Goal: Use online tool/utility: Utilize a website feature to perform a specific function

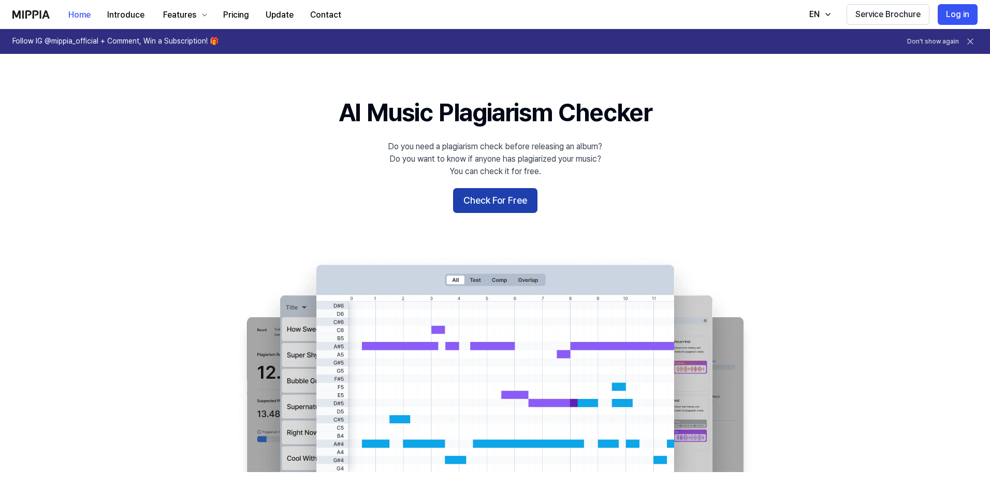
click at [527, 204] on button "Check For Free" at bounding box center [495, 200] width 84 height 25
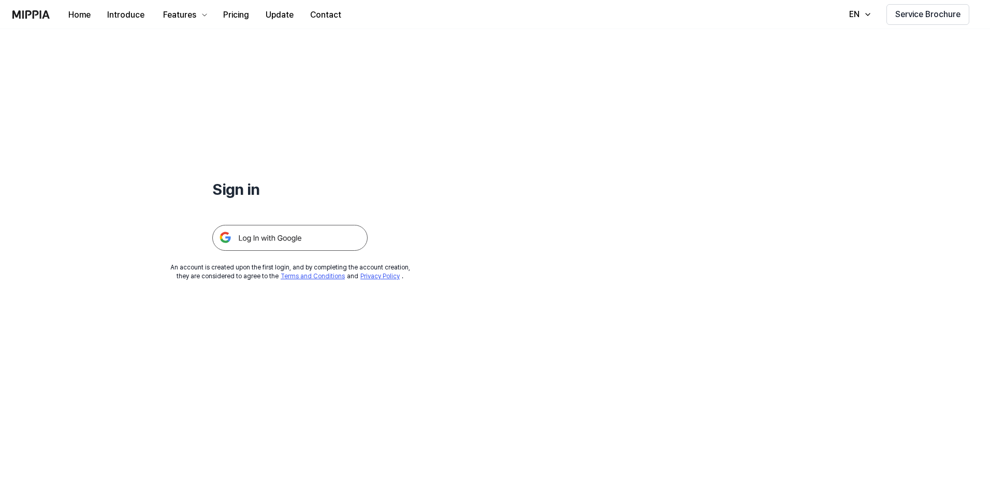
click at [277, 242] on img at bounding box center [289, 238] width 155 height 26
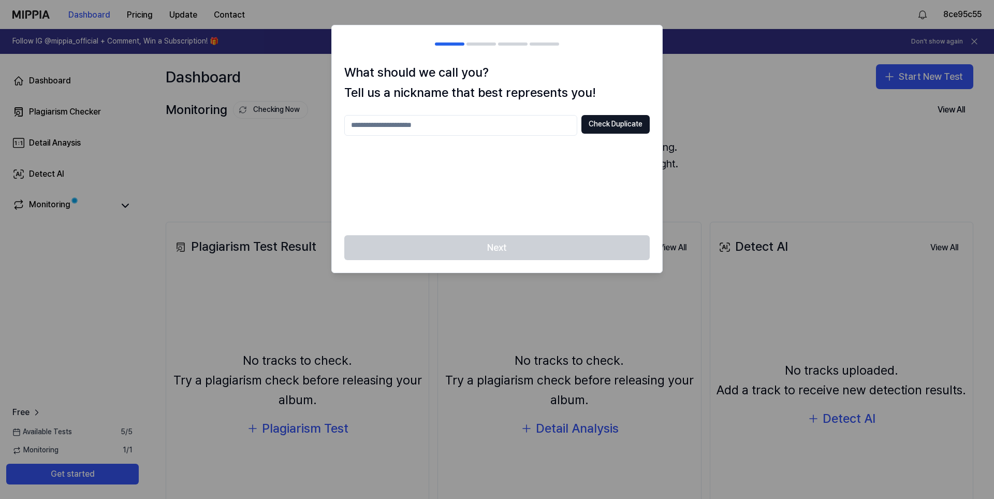
click at [520, 258] on div "Next" at bounding box center [497, 253] width 330 height 37
click at [421, 129] on input "text" at bounding box center [460, 125] width 233 height 21
type input "******"
click at [499, 250] on div "Next" at bounding box center [497, 253] width 330 height 37
click at [606, 125] on button "Check Duplicate" at bounding box center [616, 124] width 68 height 19
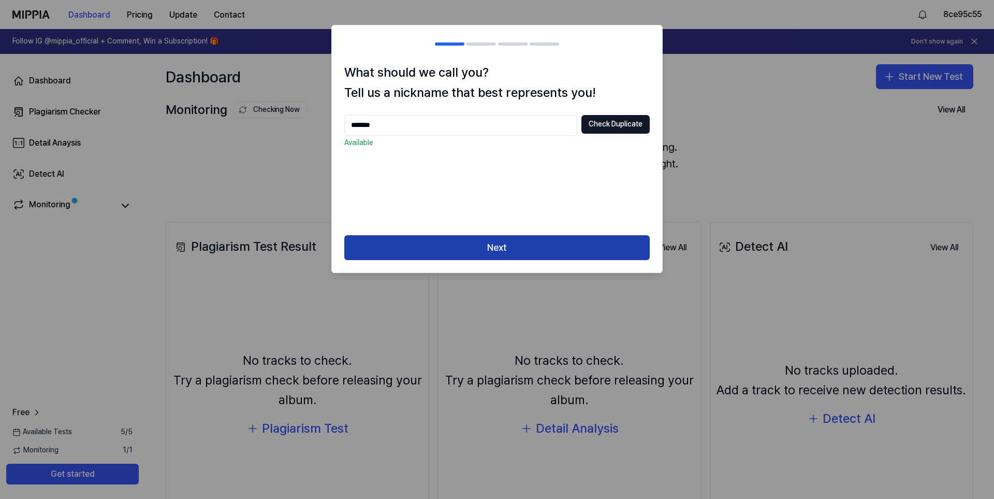
click at [496, 245] on button "Next" at bounding box center [497, 247] width 306 height 25
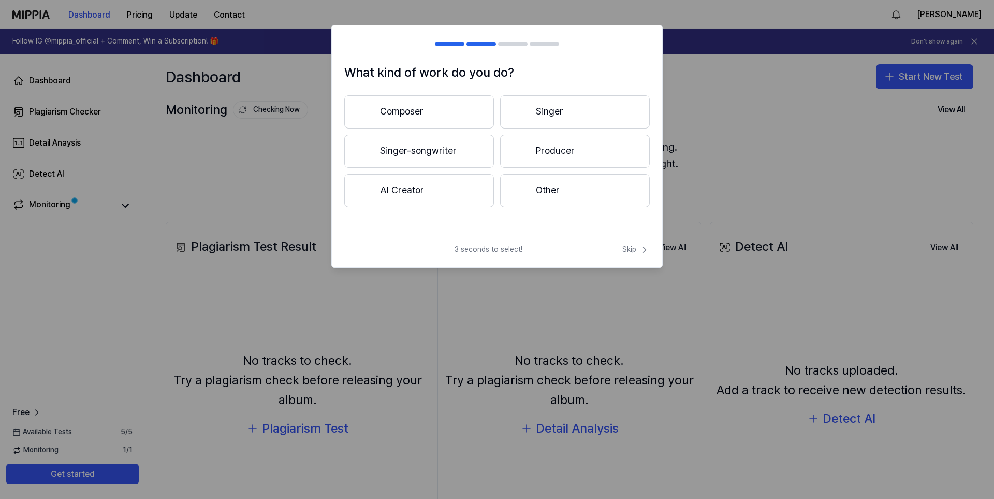
click at [441, 121] on button "Composer" at bounding box center [419, 111] width 150 height 33
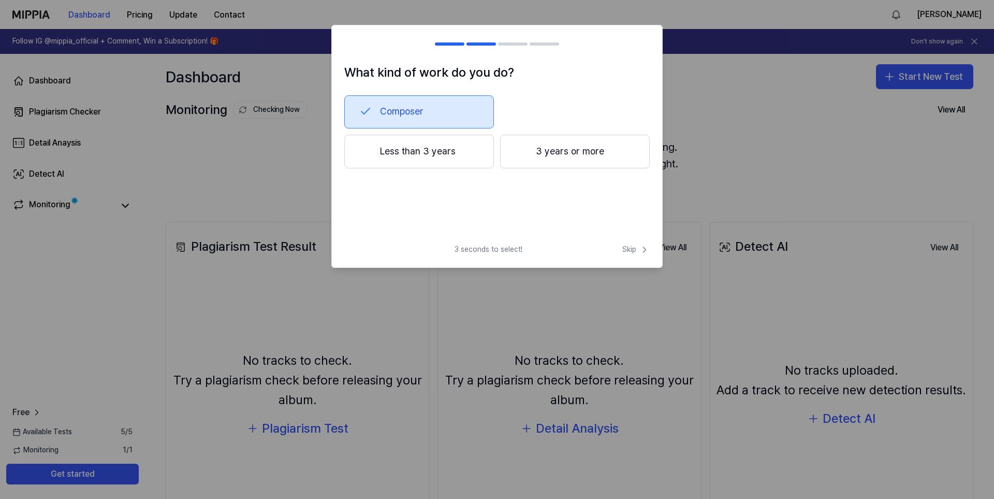
click at [547, 152] on button "3 years or more" at bounding box center [575, 152] width 150 height 34
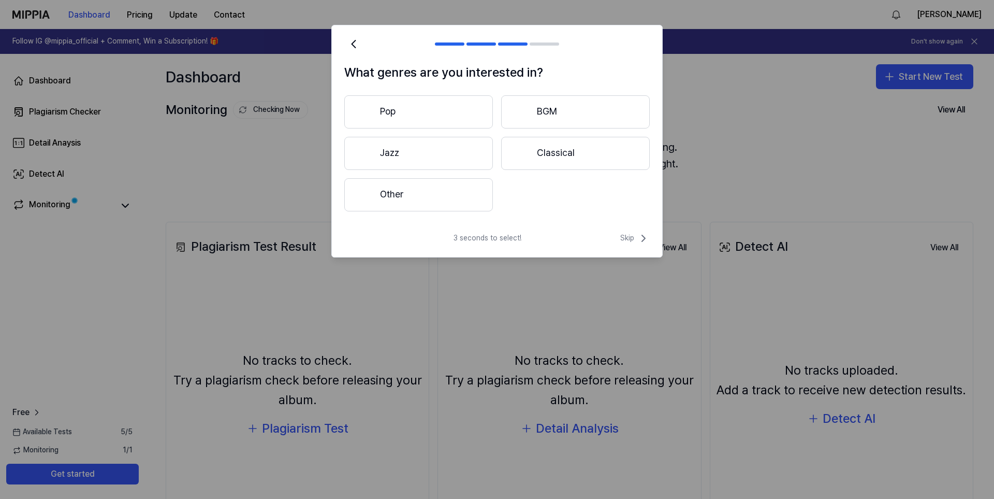
click at [413, 208] on button "Other" at bounding box center [418, 194] width 149 height 33
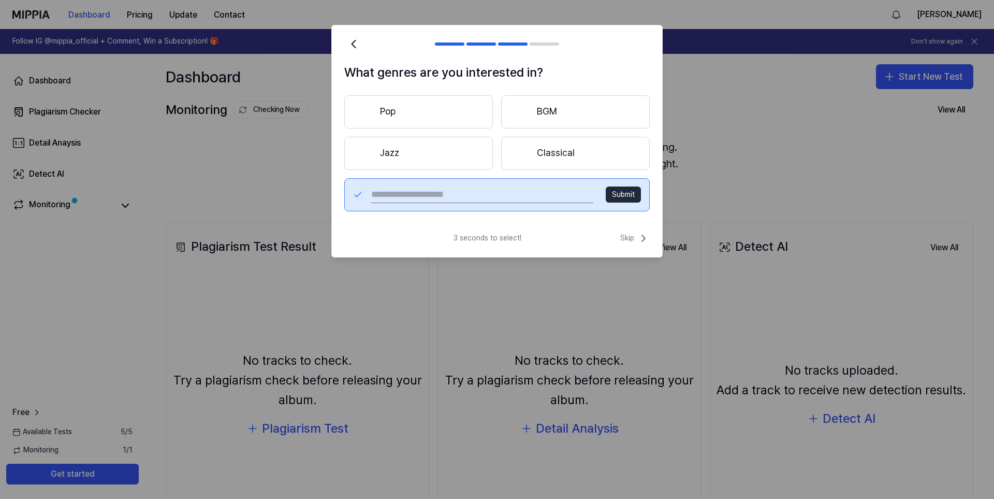
click at [621, 192] on button "Submit" at bounding box center [623, 194] width 35 height 17
click at [558, 159] on button "Classical" at bounding box center [575, 153] width 149 height 33
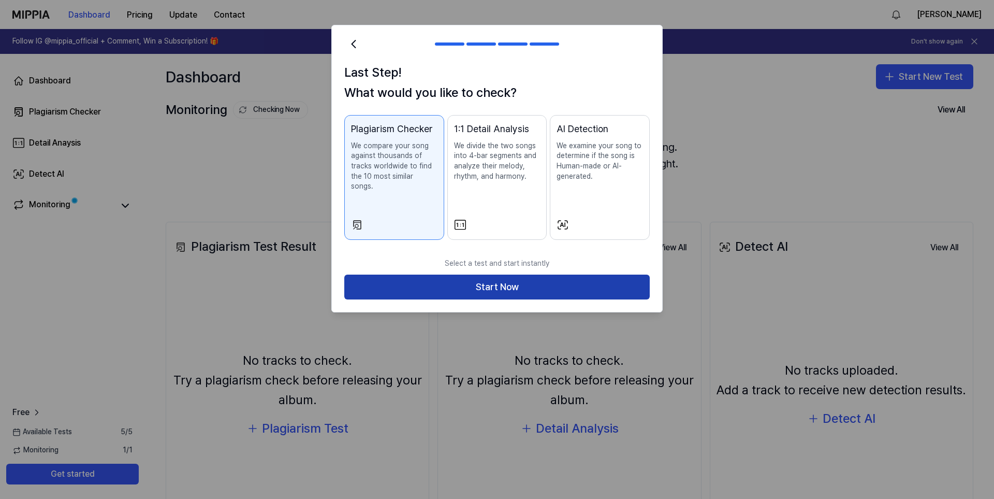
click at [543, 274] on button "Start Now" at bounding box center [497, 286] width 306 height 25
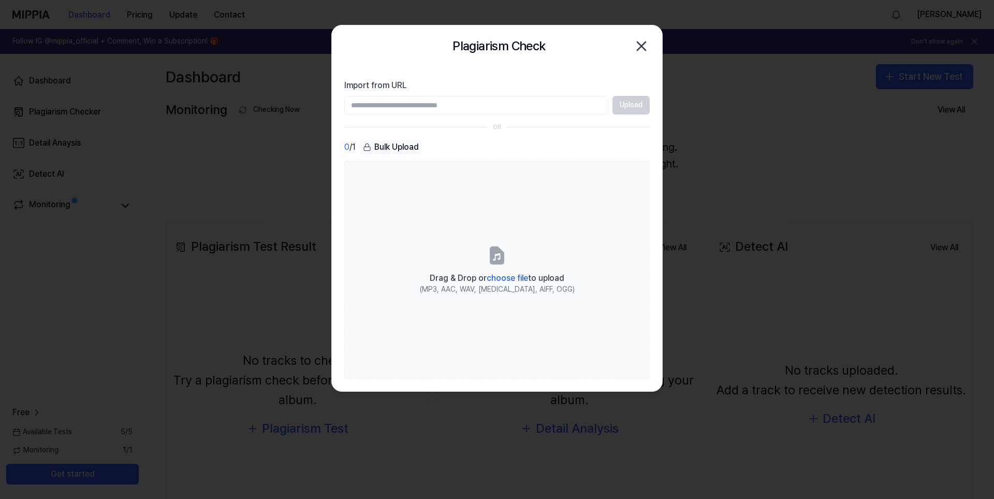
click at [624, 107] on div "Upload" at bounding box center [497, 105] width 306 height 19
click at [560, 104] on input "Import from URL" at bounding box center [476, 105] width 264 height 19
click at [632, 138] on section "Import from URL Upload OR 0 / 1 Bulk Upload Drag & Drop or choose file to uploa…" at bounding box center [497, 229] width 330 height 324
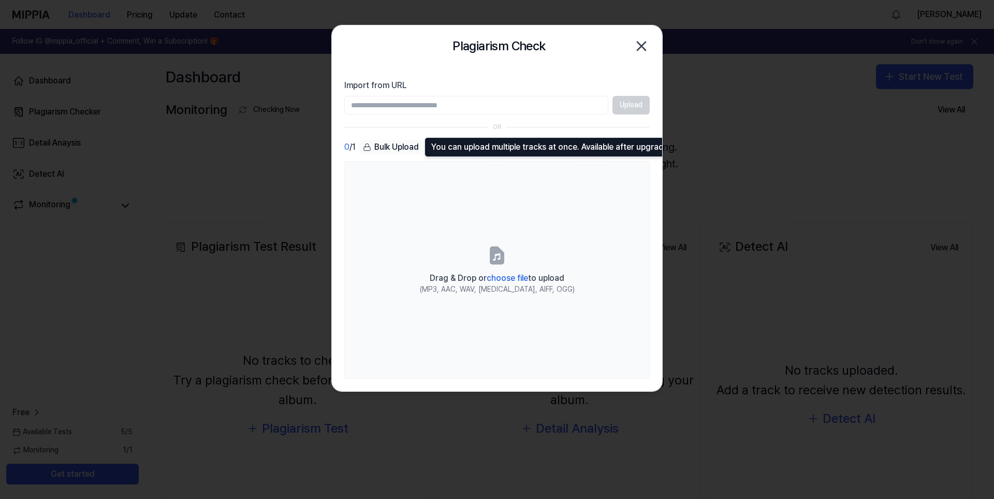
click at [380, 150] on div "Bulk Upload" at bounding box center [391, 147] width 62 height 14
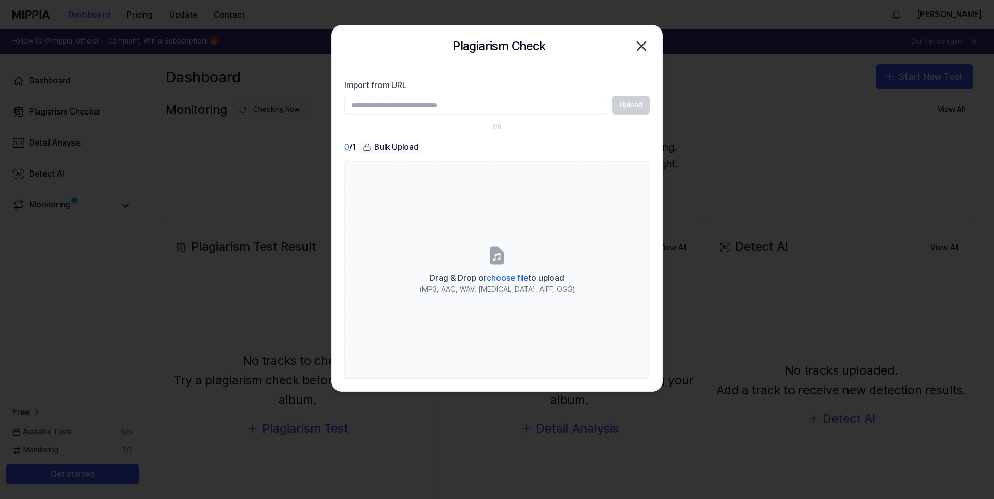
click at [380, 150] on div "Bulk Upload" at bounding box center [391, 147] width 62 height 14
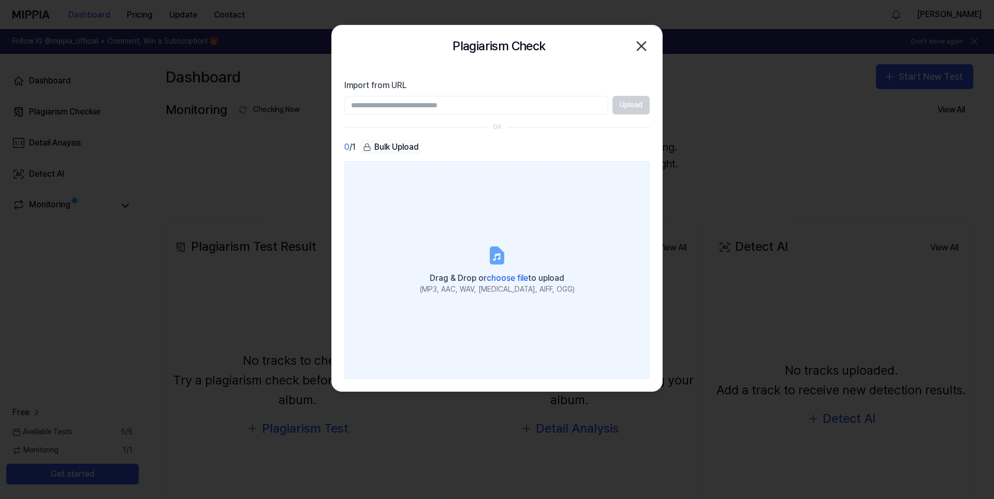
click at [505, 257] on icon at bounding box center [497, 255] width 21 height 21
click at [0, 0] on input "Drag & Drop or choose file to upload (MP3, AAC, WAV, FLAC, AIFF, OGG)" at bounding box center [0, 0] width 0 height 0
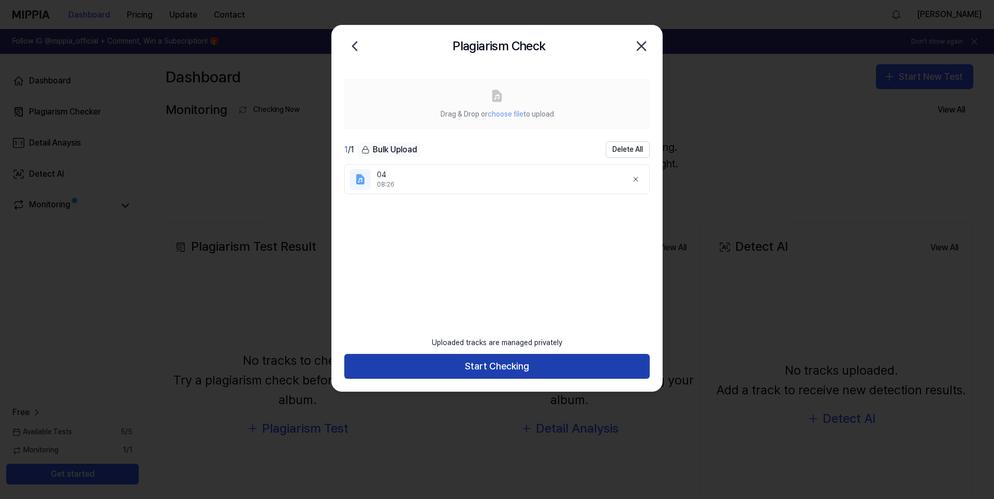
click at [525, 365] on button "Start Checking" at bounding box center [497, 366] width 306 height 25
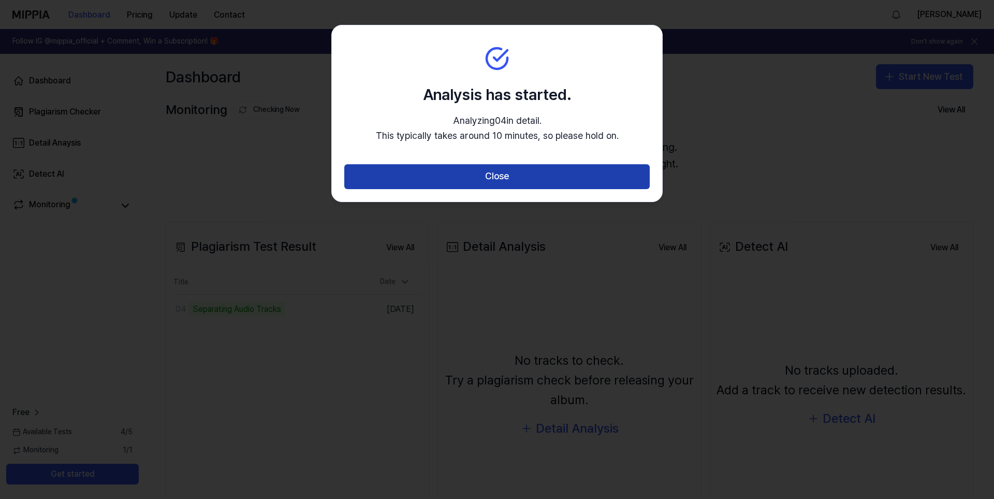
click at [604, 177] on button "Close" at bounding box center [497, 176] width 306 height 25
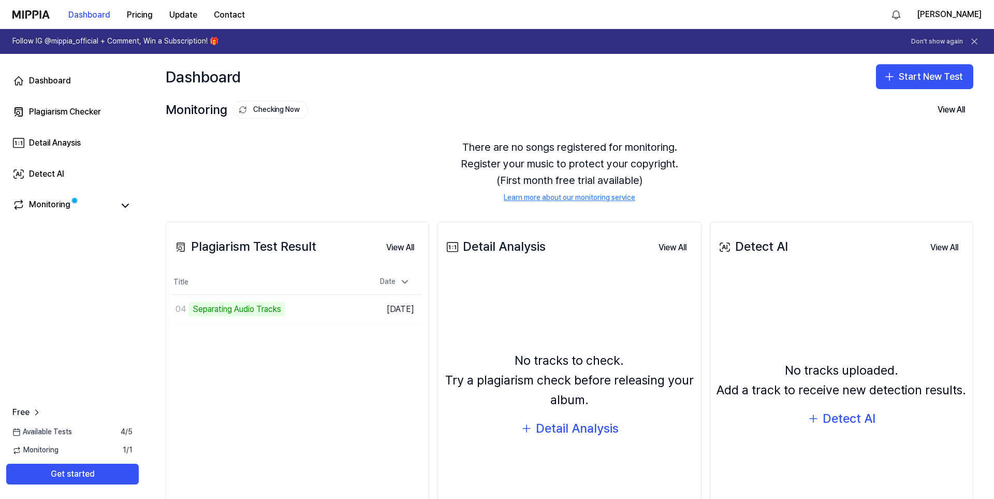
scroll to position [52, 0]
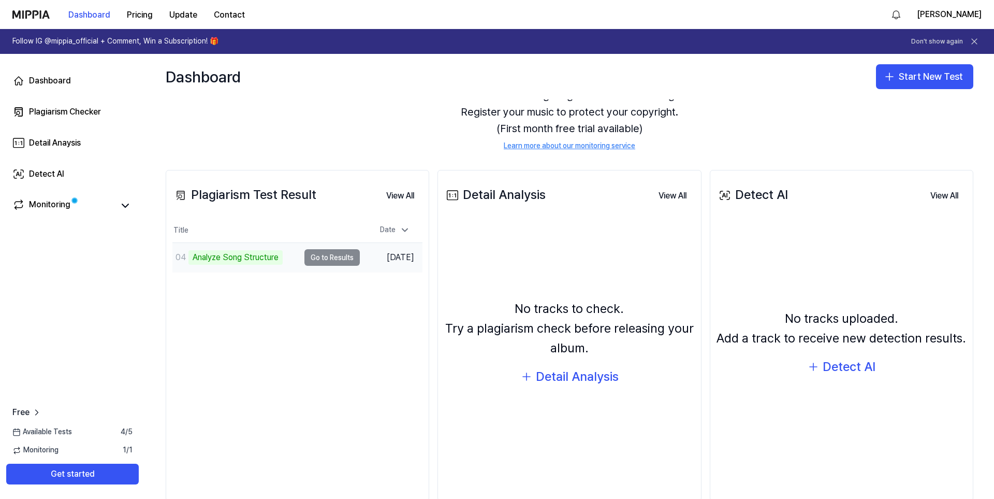
click at [257, 256] on div "Analyze Song Structure" at bounding box center [235, 257] width 94 height 14
click at [128, 204] on icon at bounding box center [125, 205] width 12 height 12
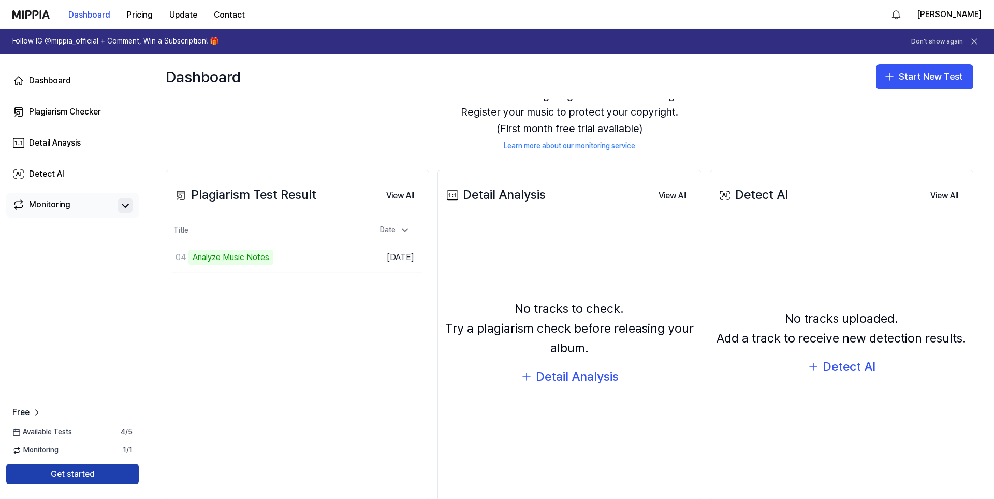
click at [66, 473] on button "Get started" at bounding box center [72, 473] width 133 height 21
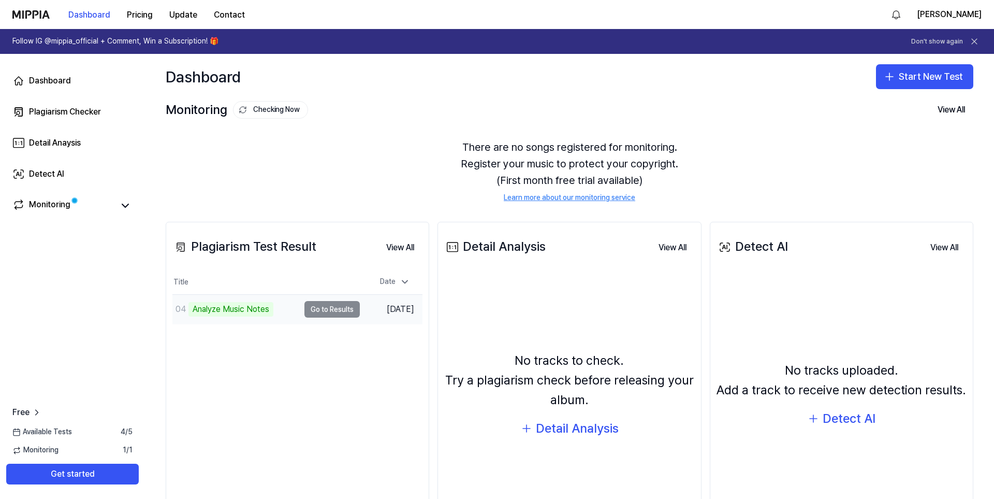
click at [313, 309] on td "04 Analyze Music Notes Go to Results" at bounding box center [265, 309] width 187 height 29
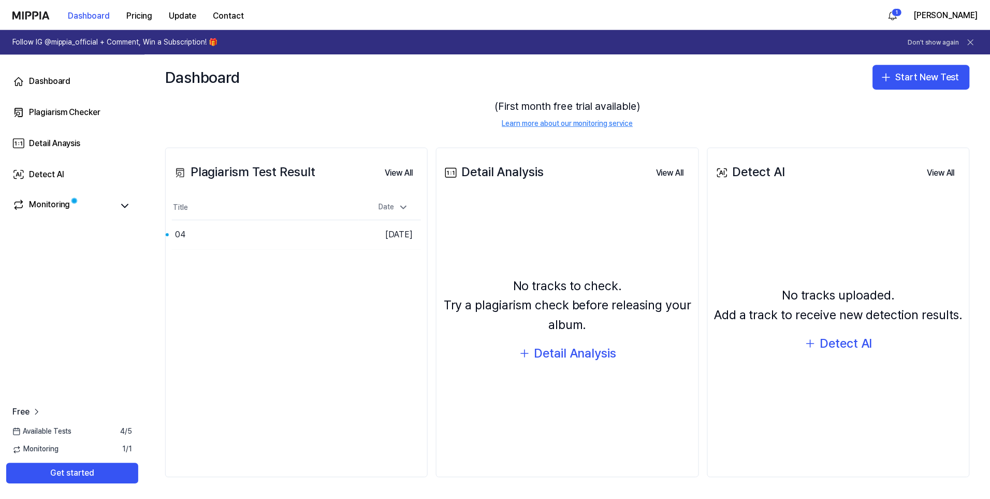
scroll to position [0, 0]
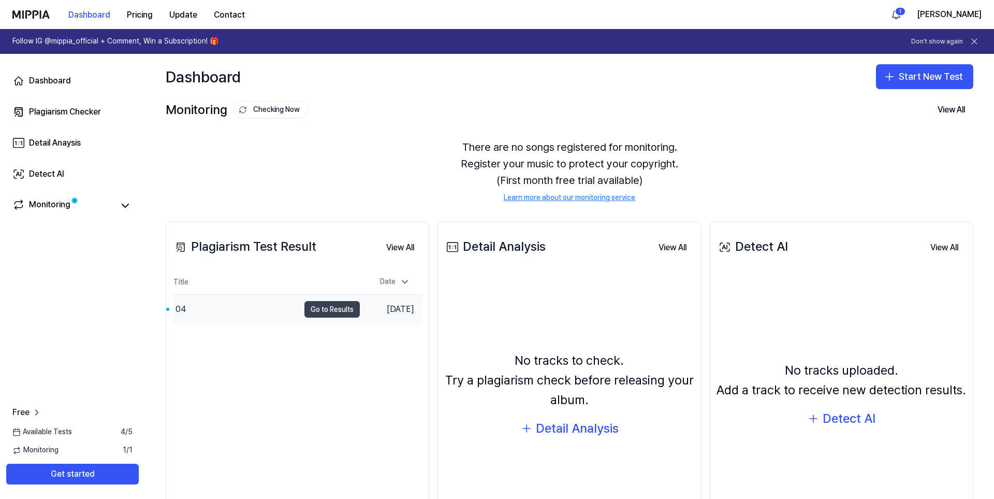
click at [334, 313] on button "Go to Results" at bounding box center [331, 309] width 55 height 17
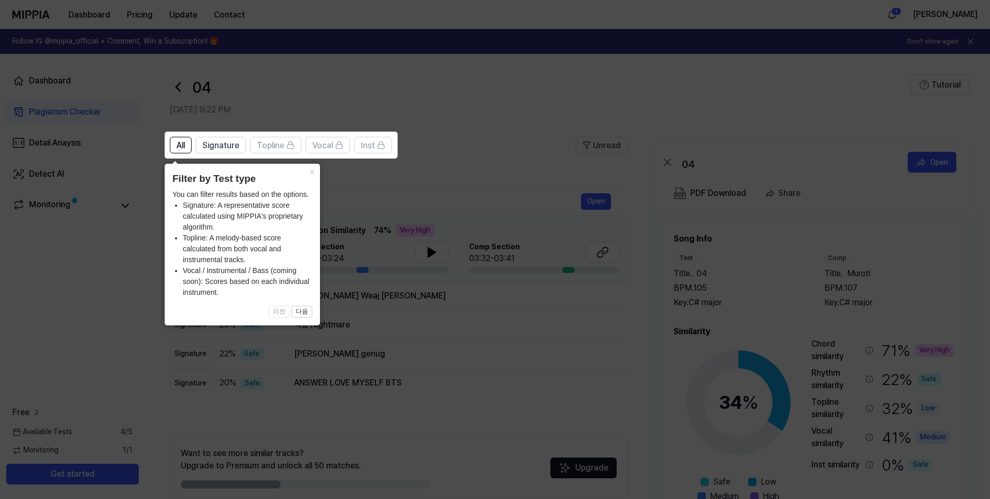
click at [477, 308] on icon at bounding box center [497, 249] width 994 height 499
